Goal: Transaction & Acquisition: Purchase product/service

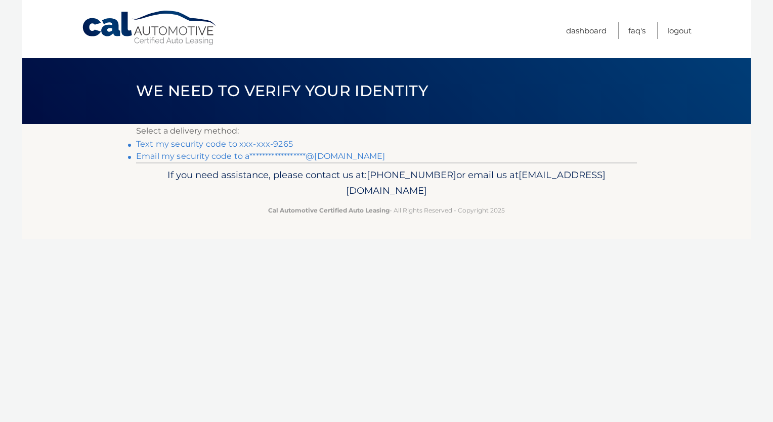
click at [241, 143] on link "Text my security code to xxx-xxx-9265" at bounding box center [214, 144] width 157 height 10
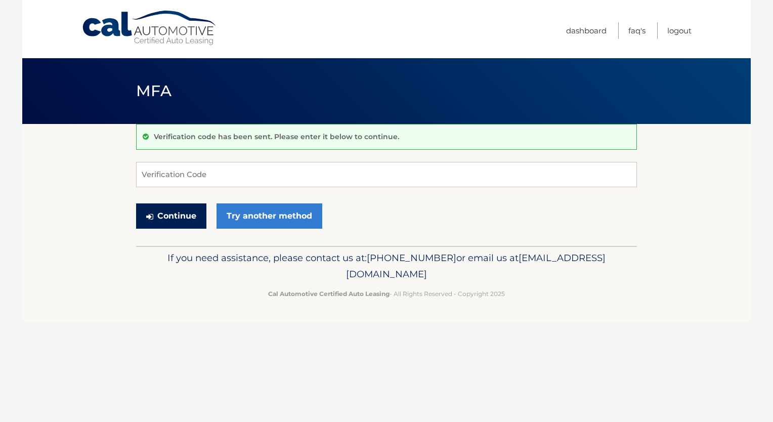
click at [194, 218] on button "Continue" at bounding box center [171, 215] width 70 height 25
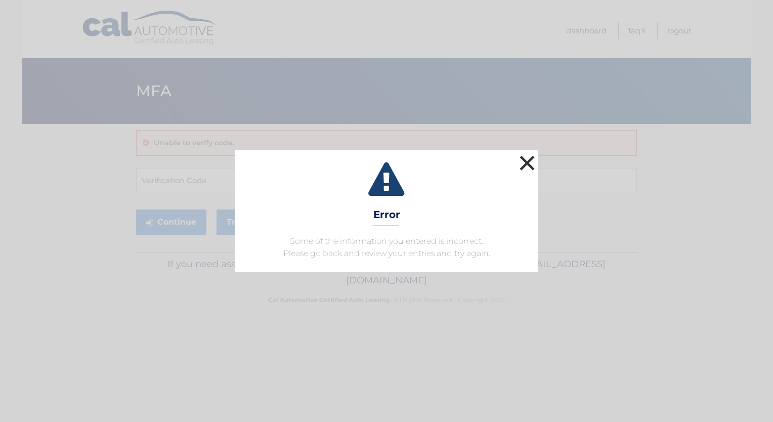
click at [531, 164] on button "×" at bounding box center [527, 163] width 20 height 20
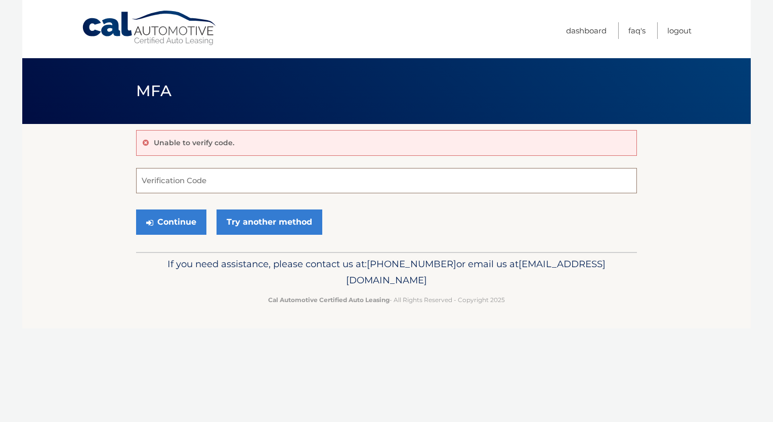
click at [337, 183] on input "Verification Code" at bounding box center [386, 180] width 501 height 25
type input "461128"
click at [136, 209] on button "Continue" at bounding box center [171, 221] width 70 height 25
click at [194, 218] on button "Continue" at bounding box center [171, 221] width 70 height 25
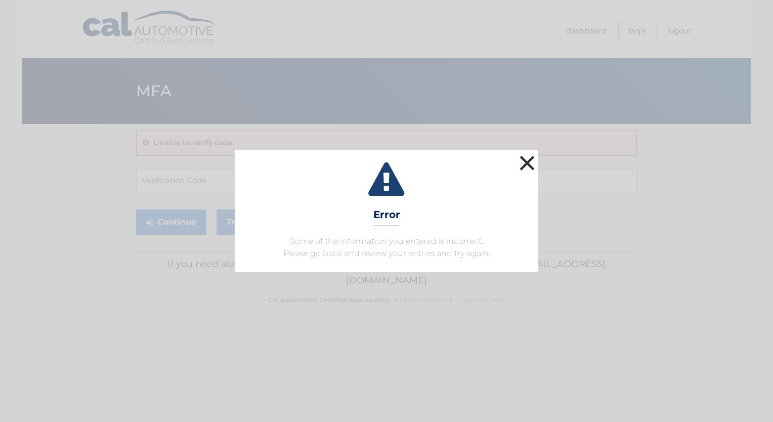
click at [531, 169] on button "×" at bounding box center [527, 163] width 20 height 20
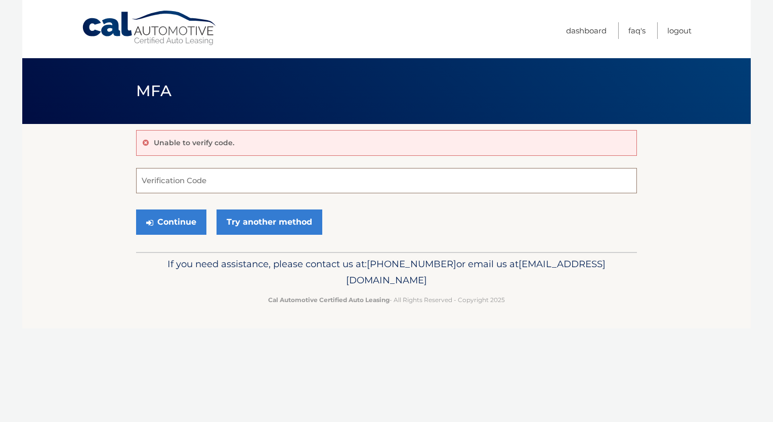
click at [262, 183] on input "Verification Code" at bounding box center [386, 180] width 501 height 25
type input "461128"
click at [136, 209] on button "Continue" at bounding box center [171, 221] width 70 height 25
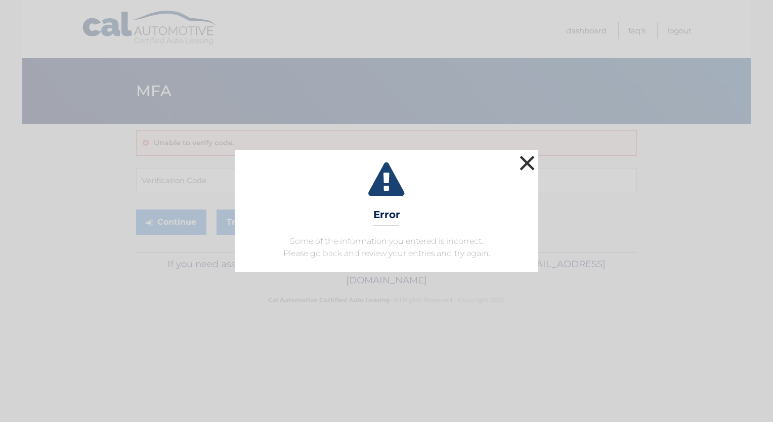
click at [531, 162] on button "×" at bounding box center [527, 163] width 20 height 20
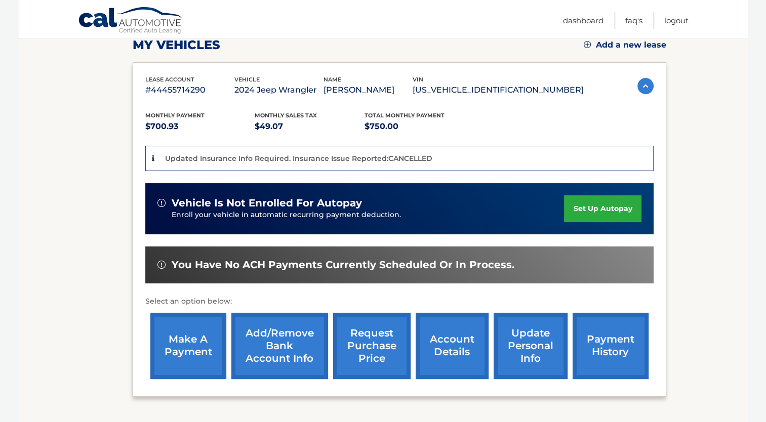
scroll to position [152, 0]
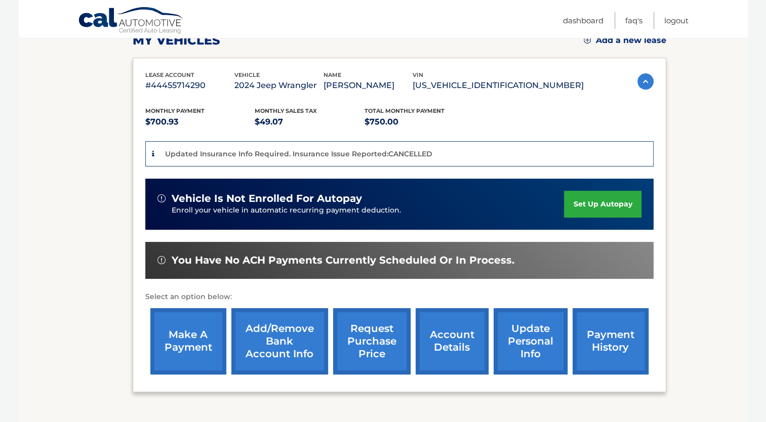
click at [189, 334] on link "make a payment" at bounding box center [188, 341] width 76 height 66
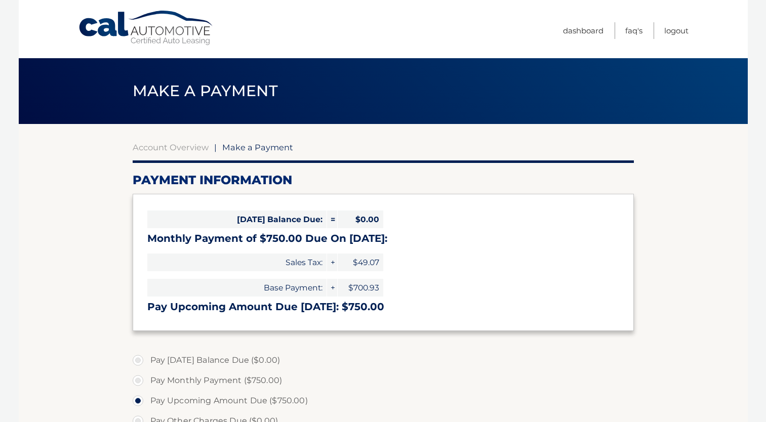
select select "MmNjYWMxNWQtNzk4Mi00YTg3LTg1NmQtOTU5ODkwMzgxODc0"
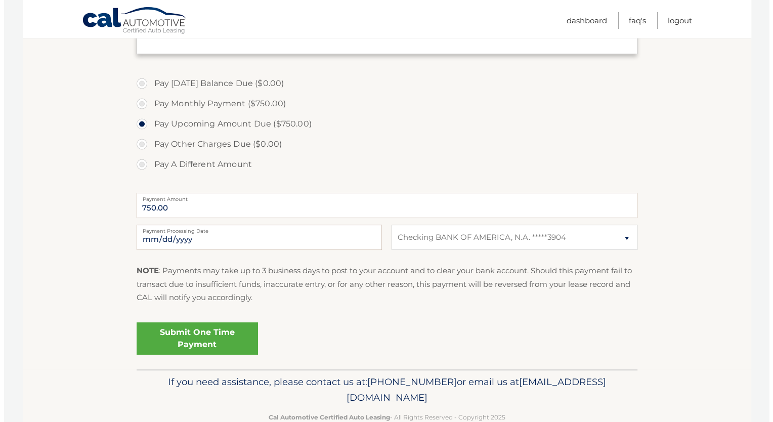
scroll to position [300, 0]
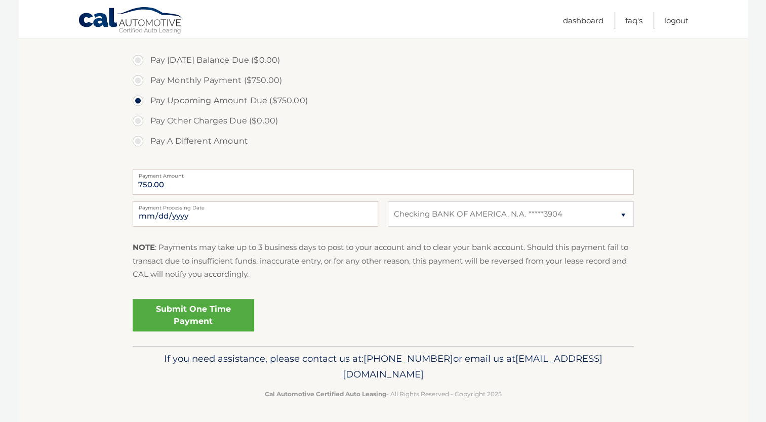
click at [224, 312] on link "Submit One Time Payment" at bounding box center [193, 315] width 121 height 32
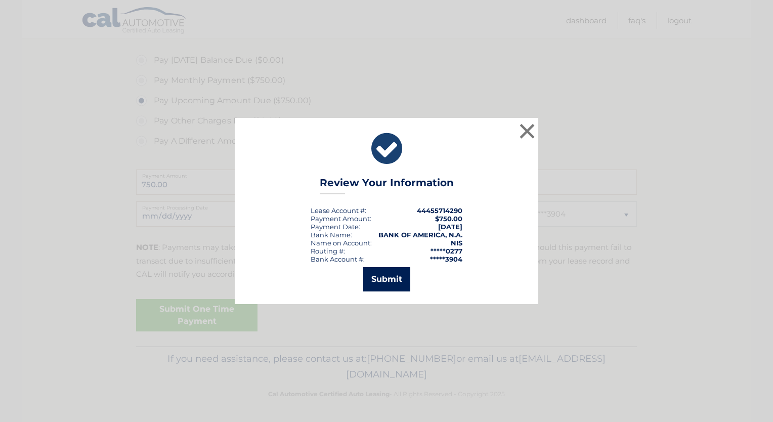
drag, startPoint x: 378, startPoint y: 283, endPoint x: 377, endPoint y: 278, distance: 5.3
click at [380, 283] on button "Submit" at bounding box center [386, 279] width 47 height 24
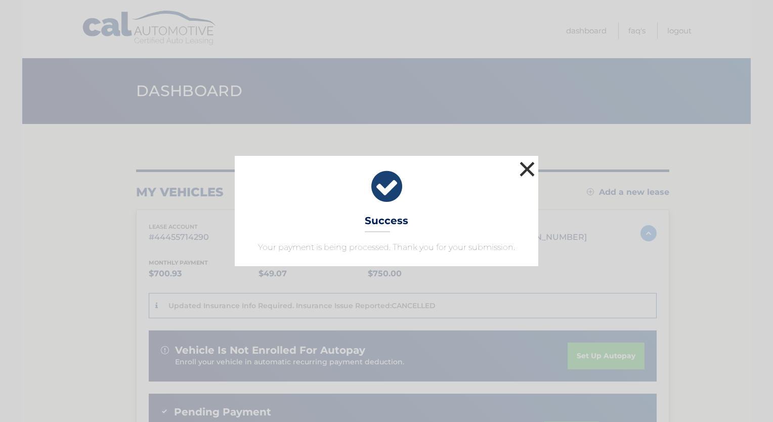
click at [528, 166] on button "×" at bounding box center [527, 169] width 20 height 20
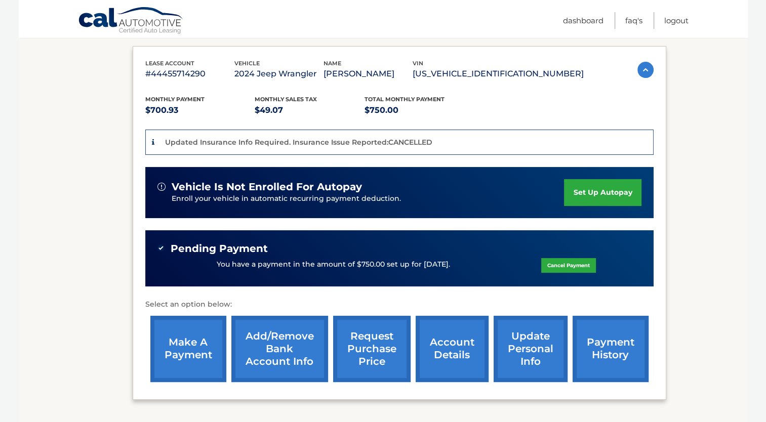
scroll to position [202, 0]
